Goal: Task Accomplishment & Management: Manage account settings

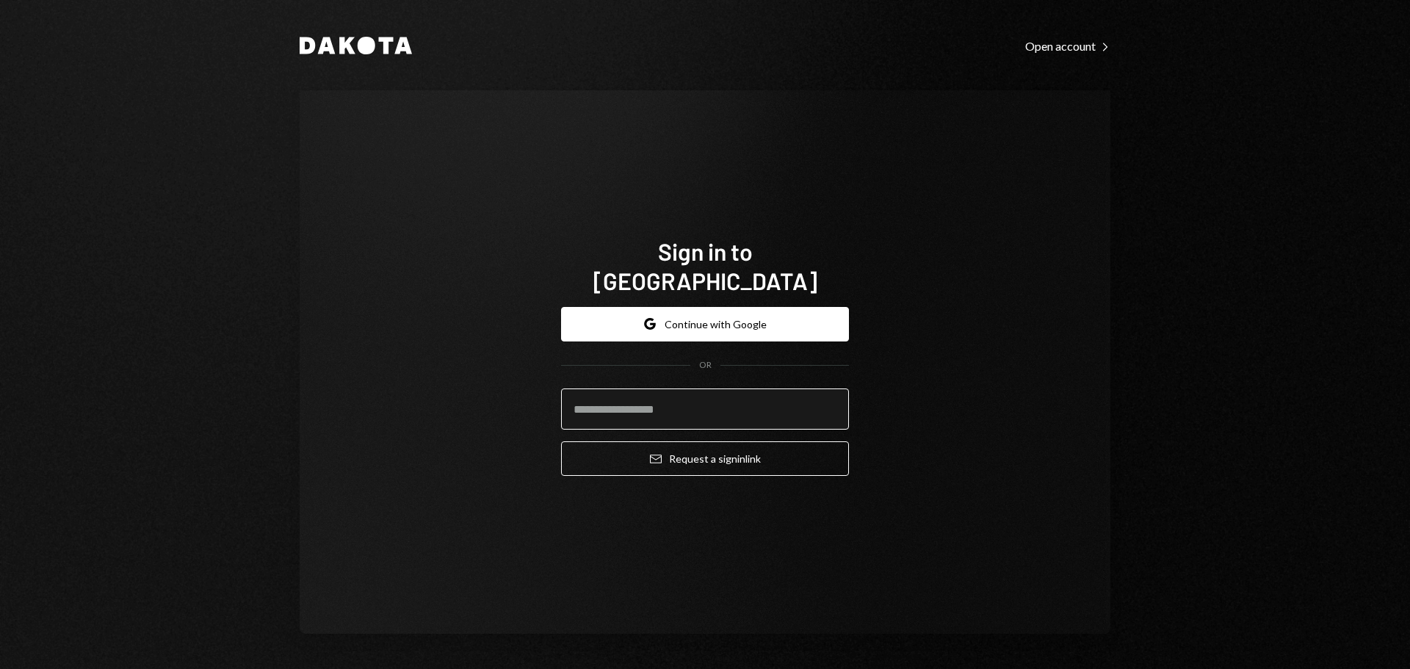
click at [671, 400] on input "email" at bounding box center [705, 409] width 288 height 41
type input "**********"
click at [561, 441] on button "Email Request a sign in link" at bounding box center [705, 458] width 288 height 35
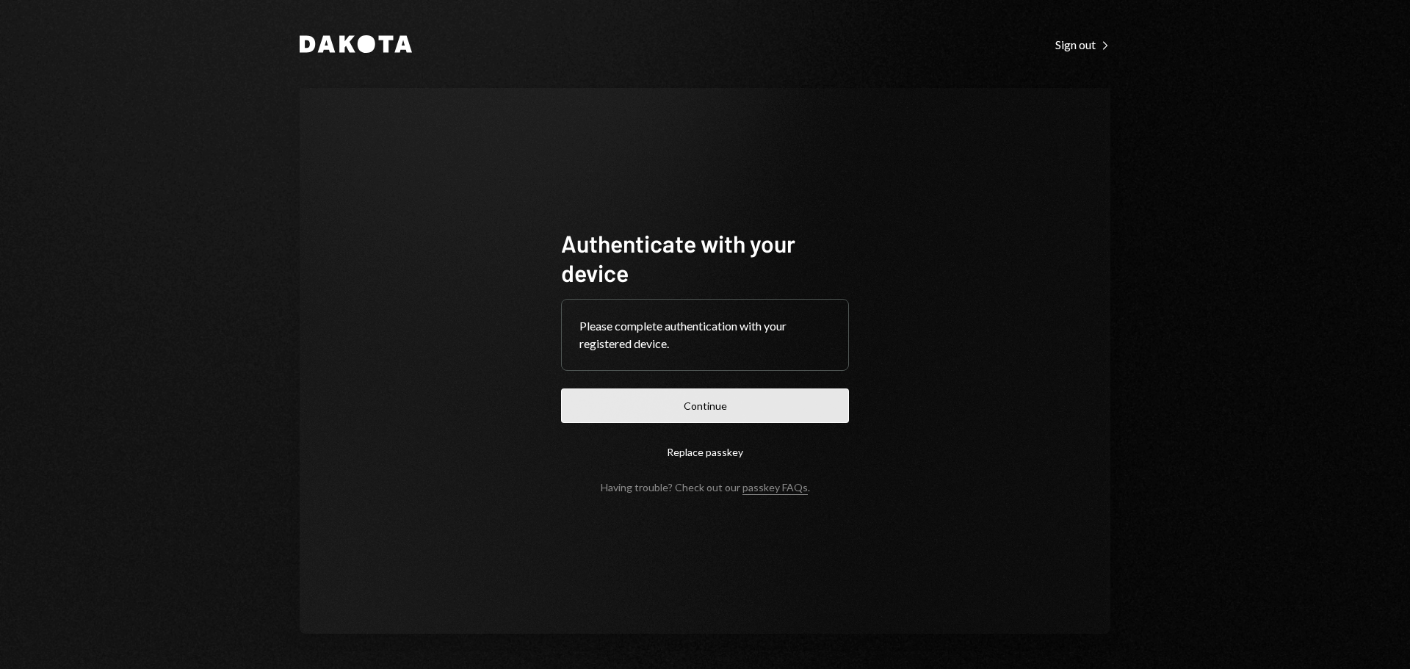
click at [738, 401] on button "Continue" at bounding box center [705, 406] width 288 height 35
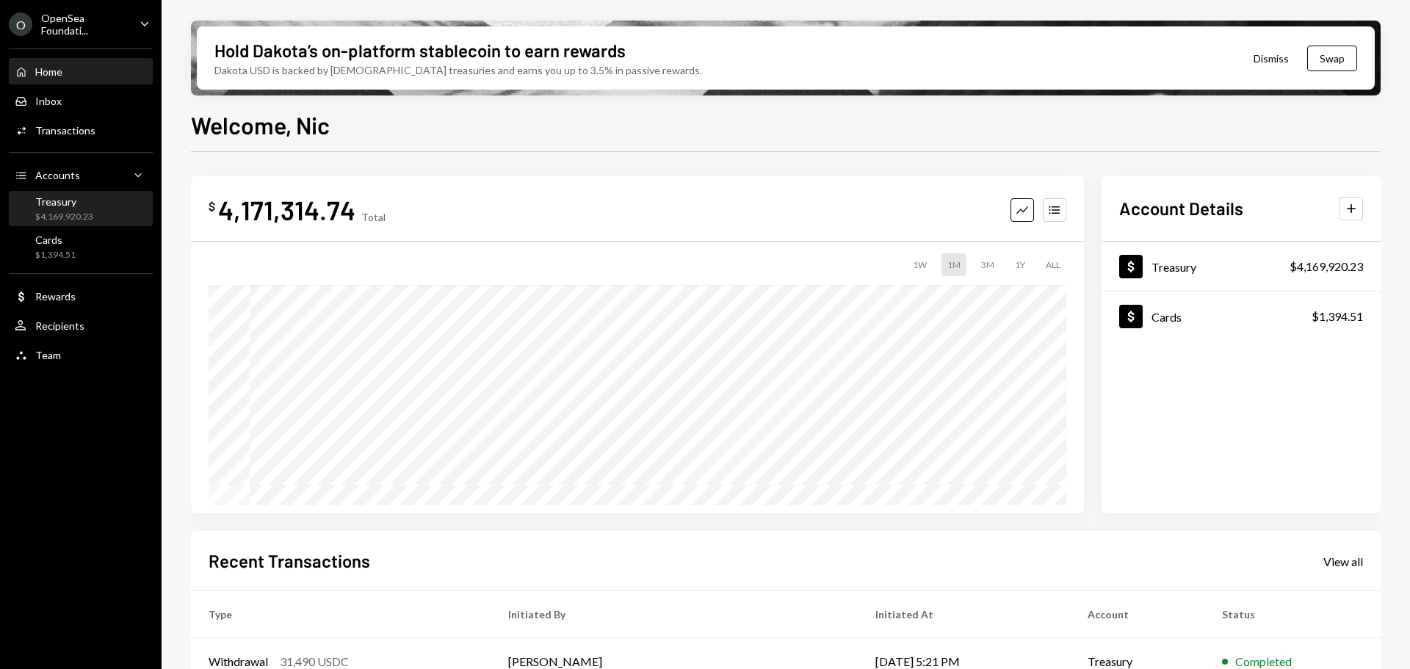
click at [65, 214] on div "$4,169,920.23" at bounding box center [64, 217] width 58 height 12
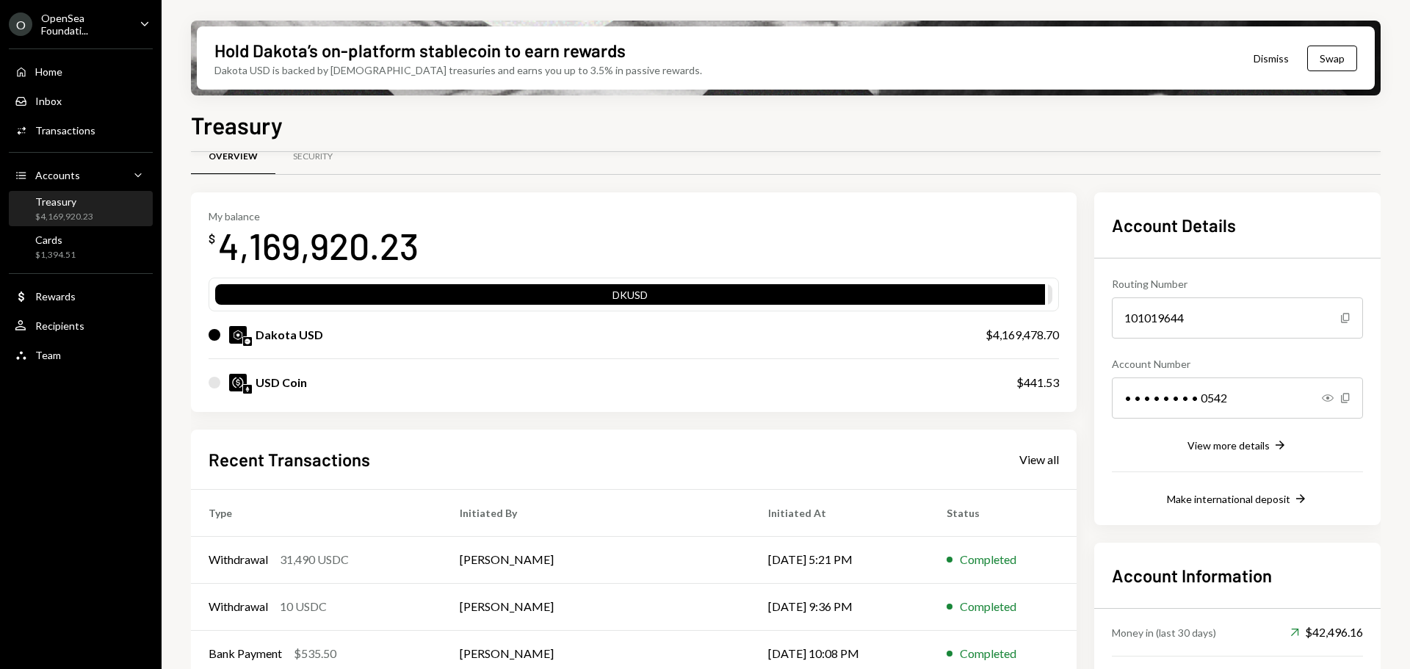
scroll to position [73, 0]
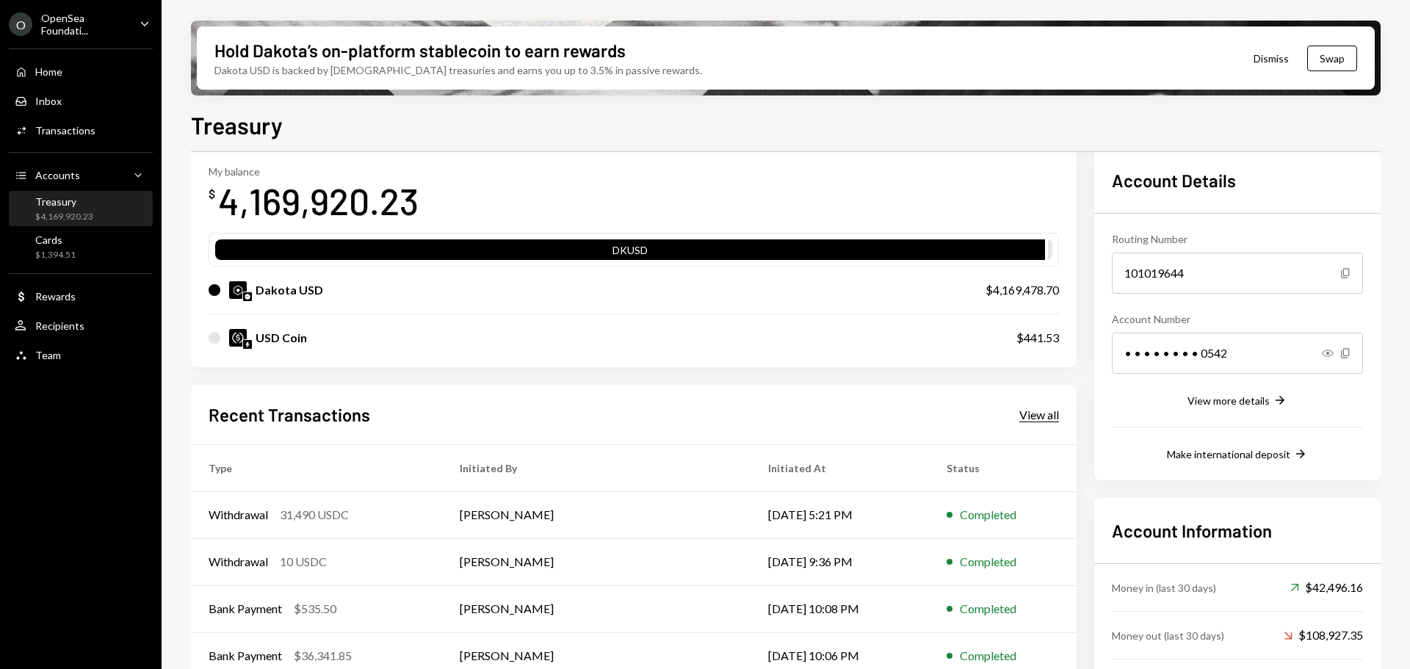
click at [1025, 418] on div "View all" at bounding box center [1040, 415] width 40 height 15
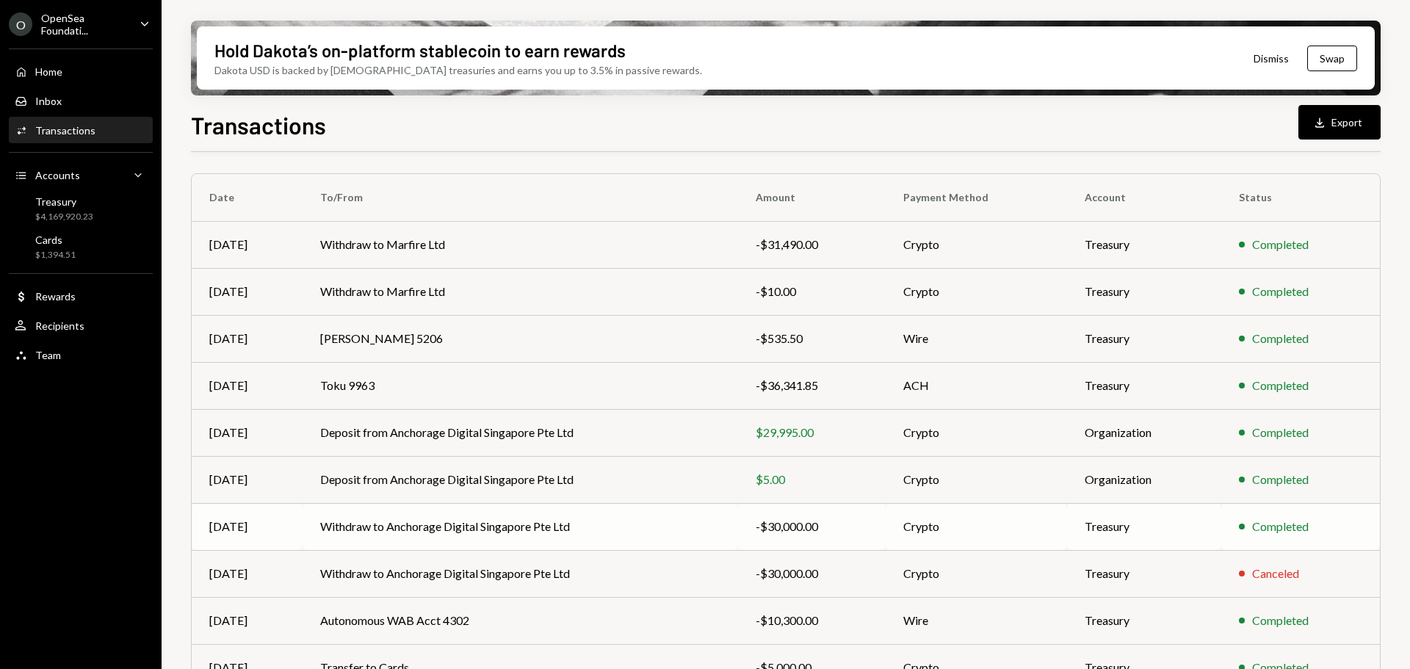
scroll to position [147, 0]
